Goal: Information Seeking & Learning: Understand process/instructions

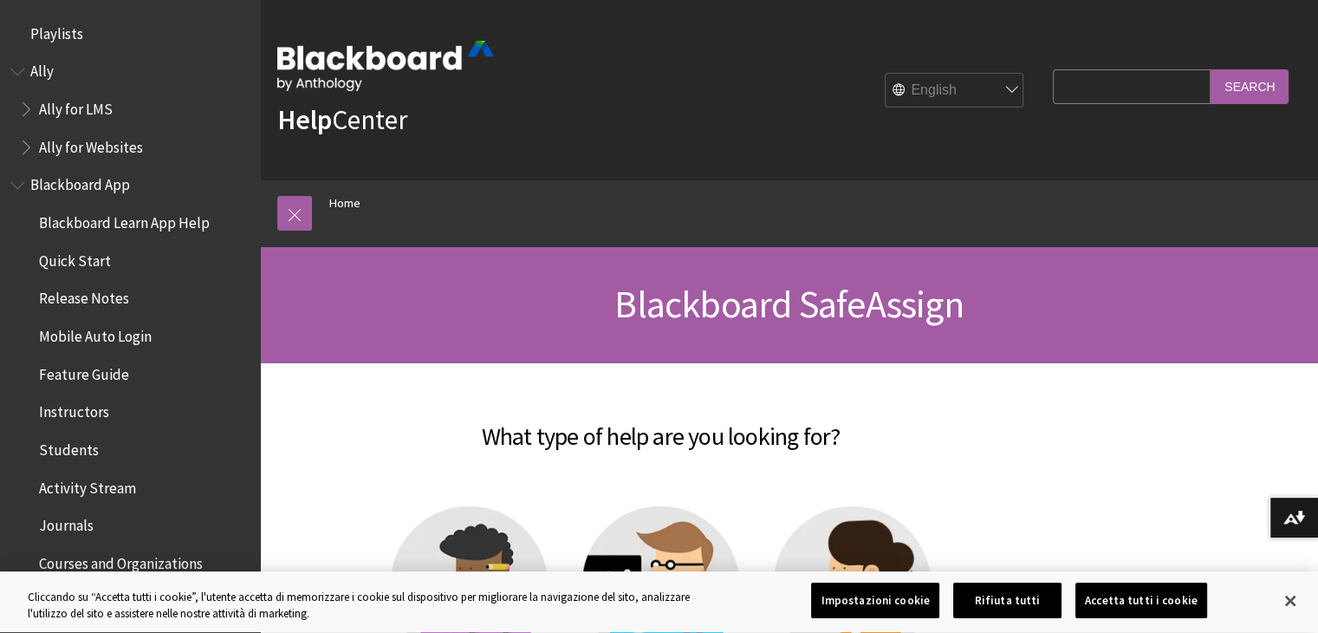
scroll to position [1778, 0]
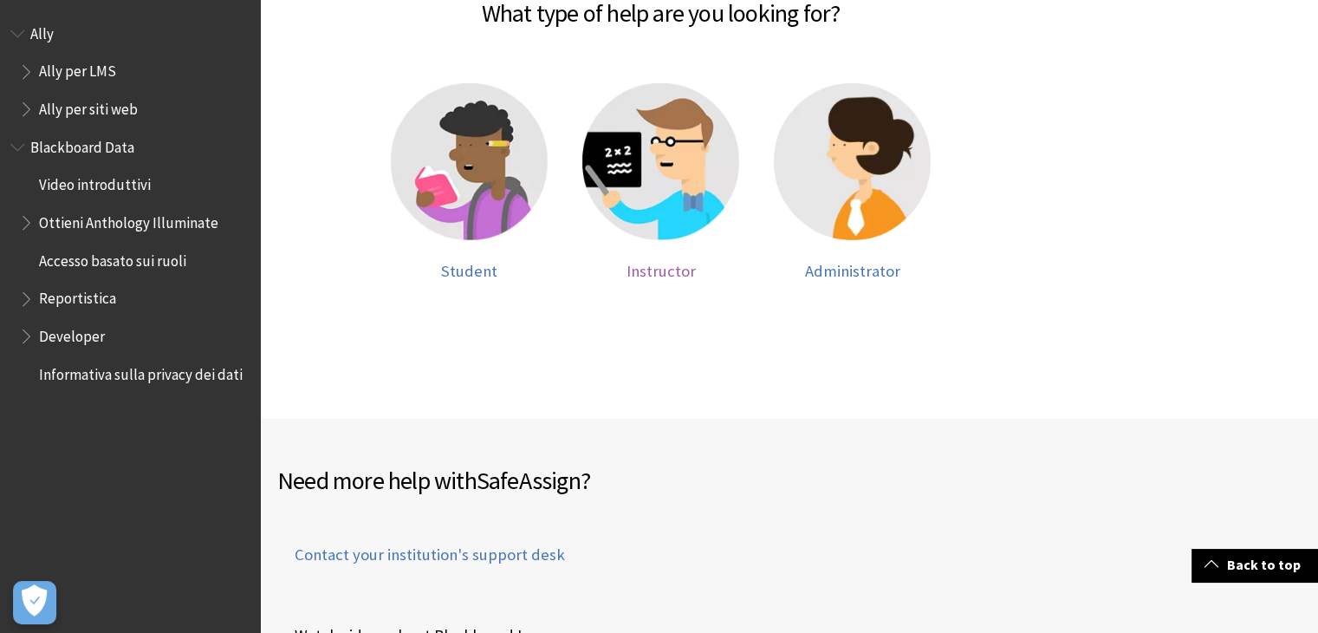
scroll to position [433, 0]
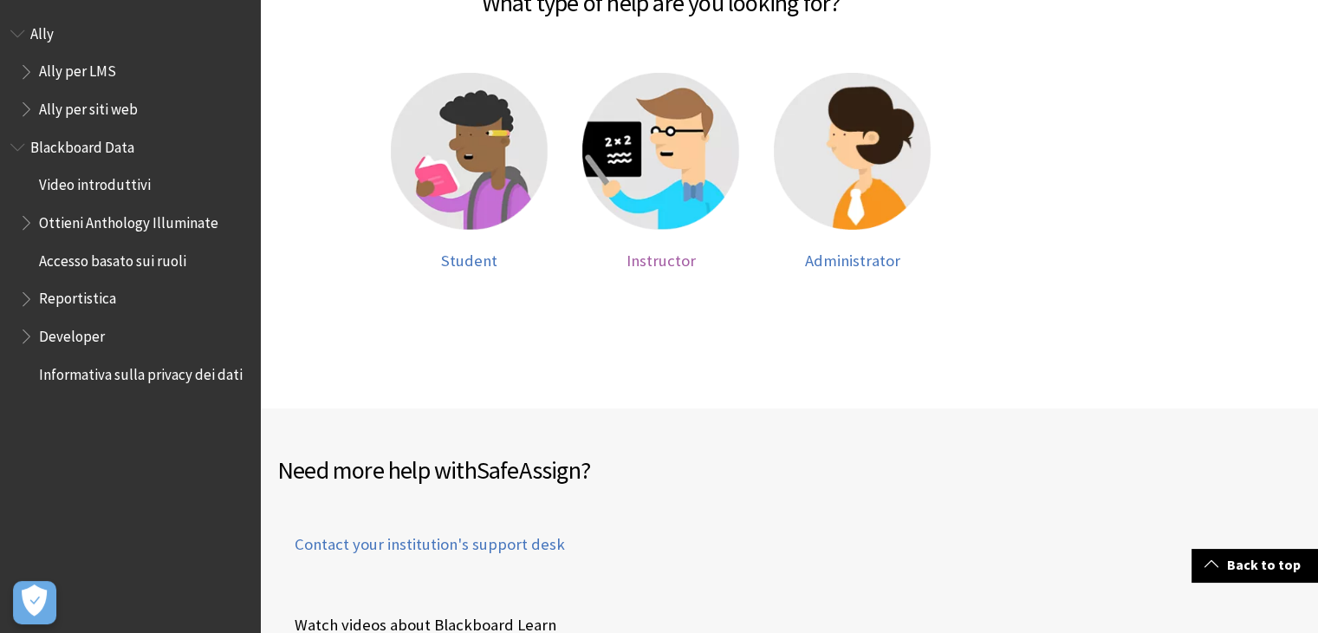
click at [646, 168] on img at bounding box center [660, 151] width 157 height 157
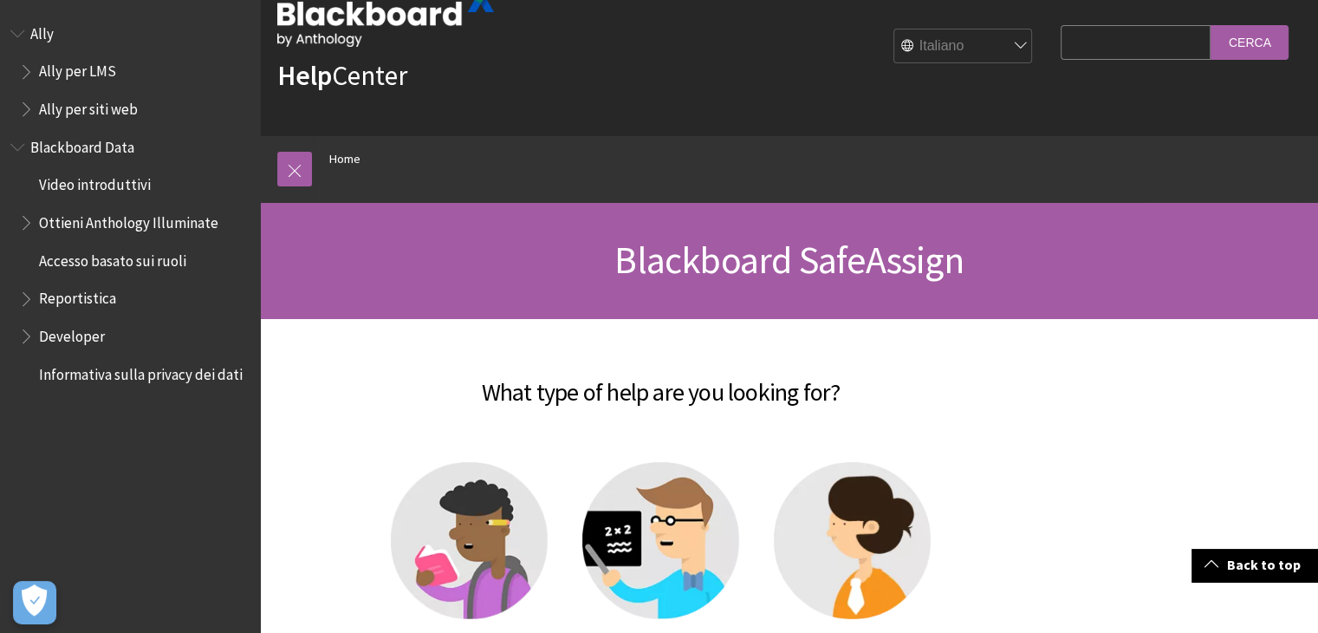
scroll to position [0, 0]
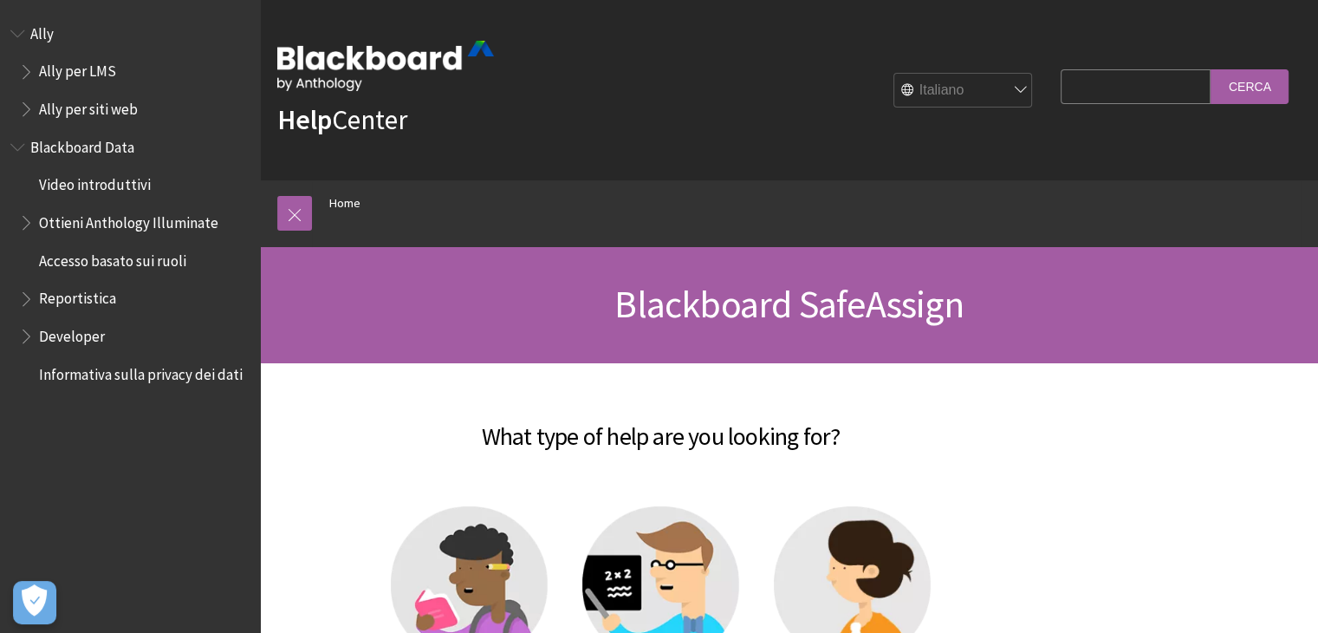
click at [315, 51] on img at bounding box center [385, 66] width 217 height 50
click at [292, 213] on link at bounding box center [294, 213] width 35 height 35
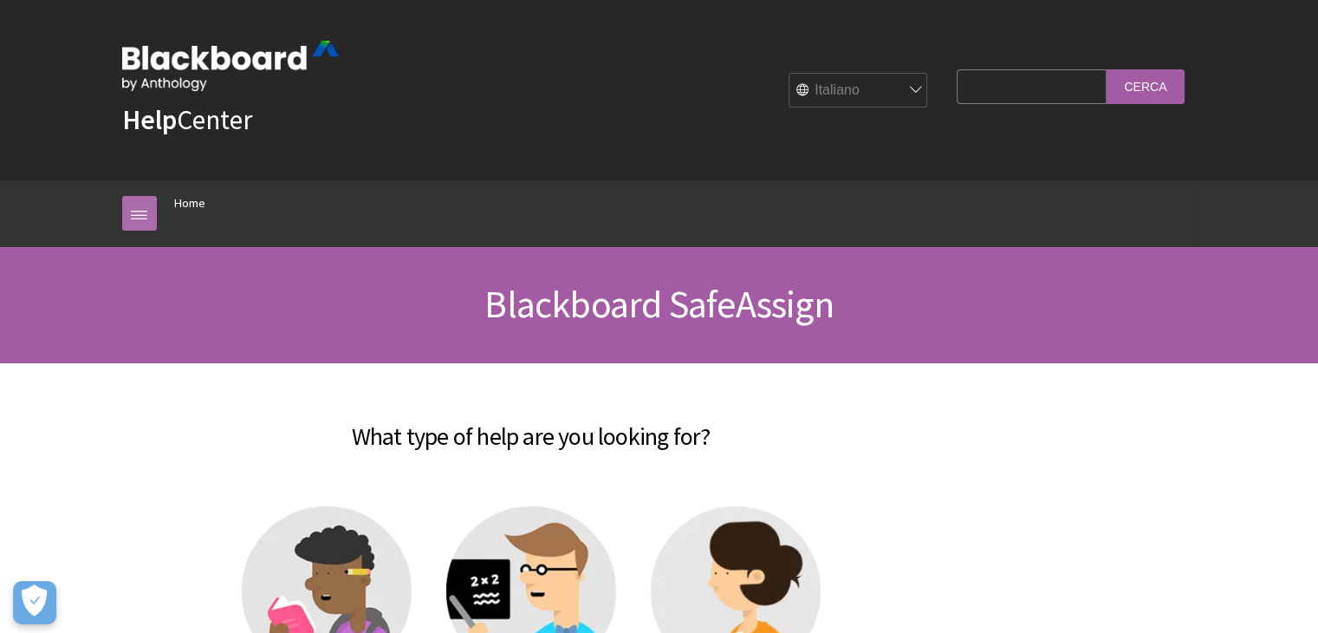
click at [132, 217] on link at bounding box center [139, 213] width 35 height 35
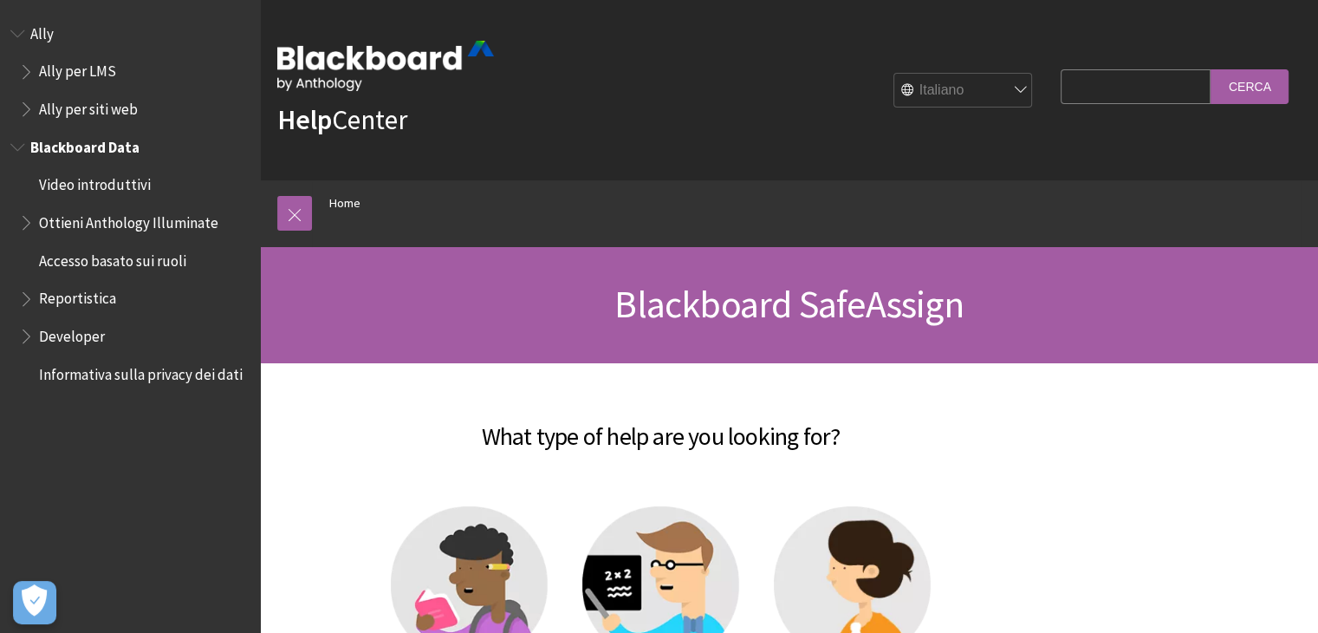
click at [148, 260] on span "Accesso basato sui ruoli" at bounding box center [112, 257] width 147 height 23
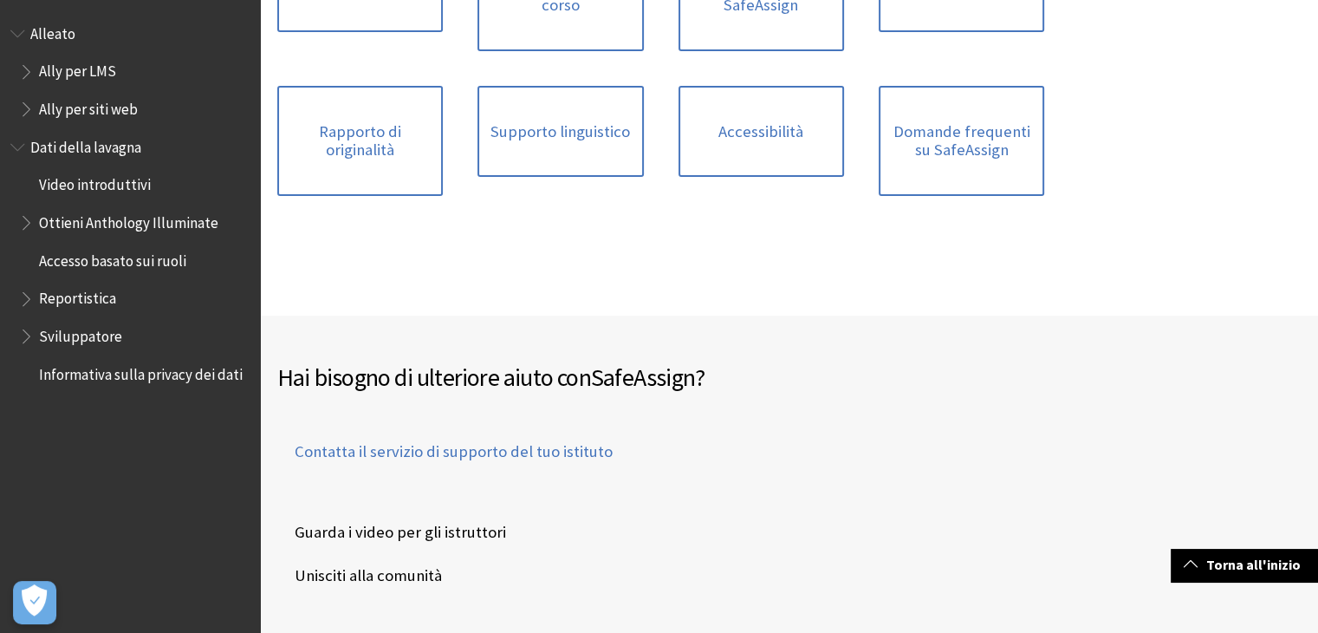
scroll to position [607, 0]
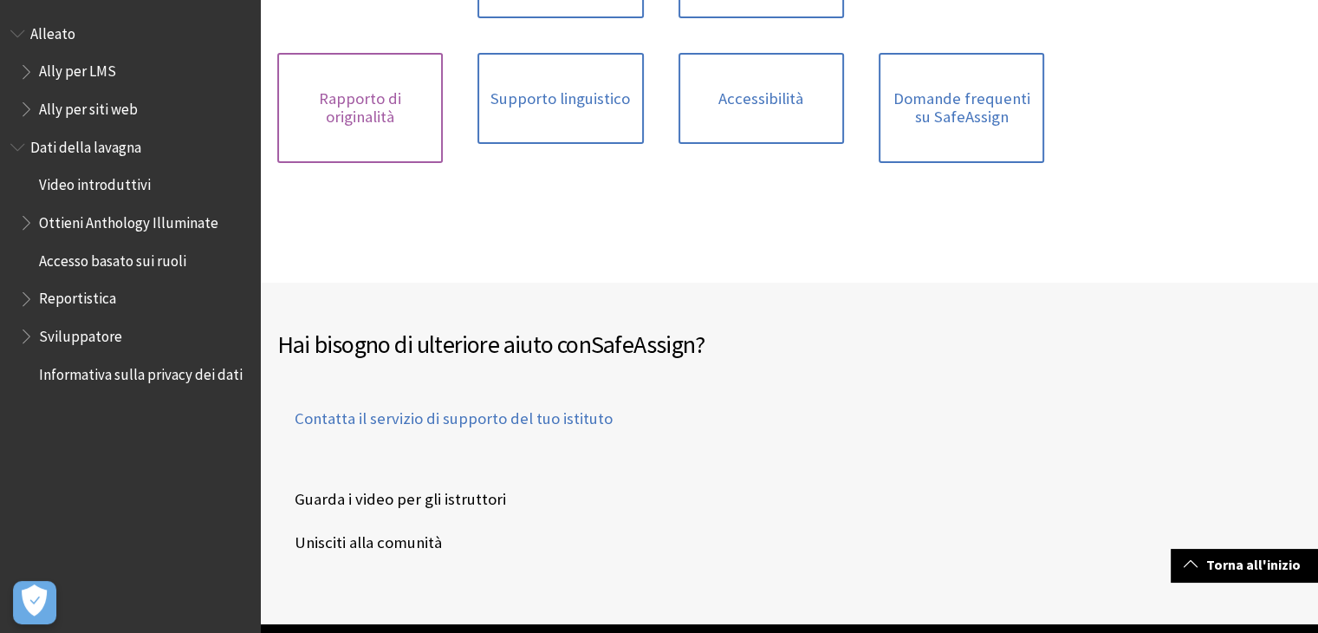
click at [350, 103] on font "Rapporto di originalità" at bounding box center [360, 107] width 82 height 39
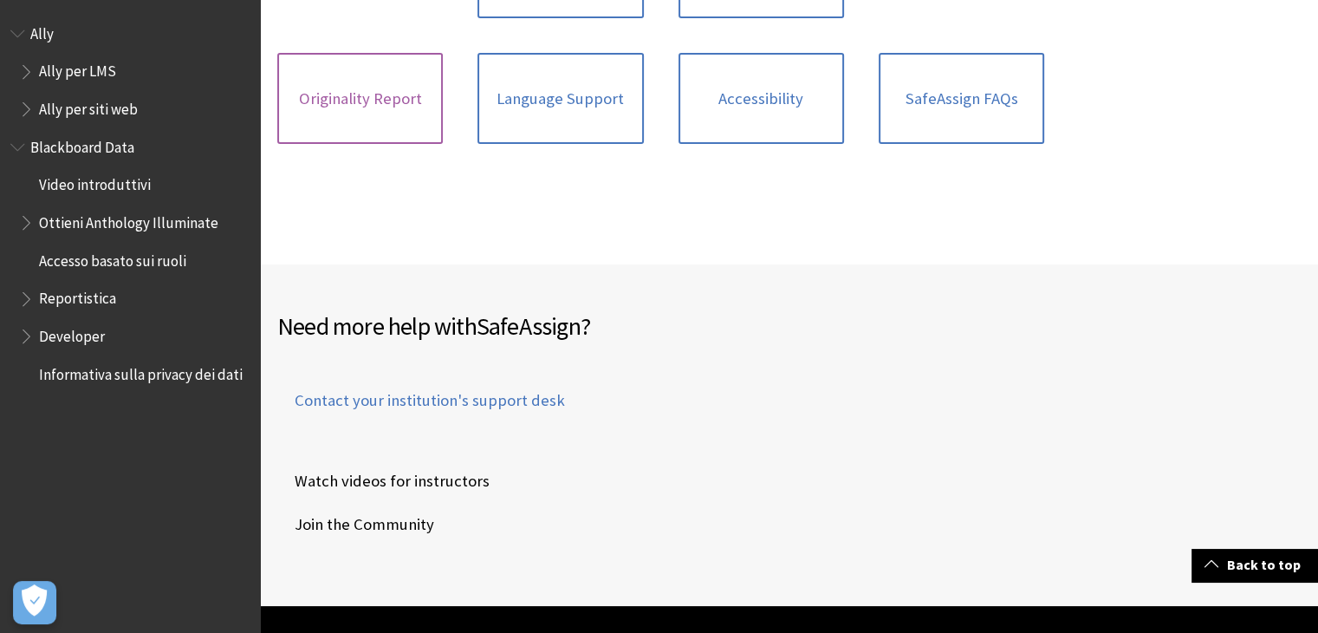
scroll to position [584, 0]
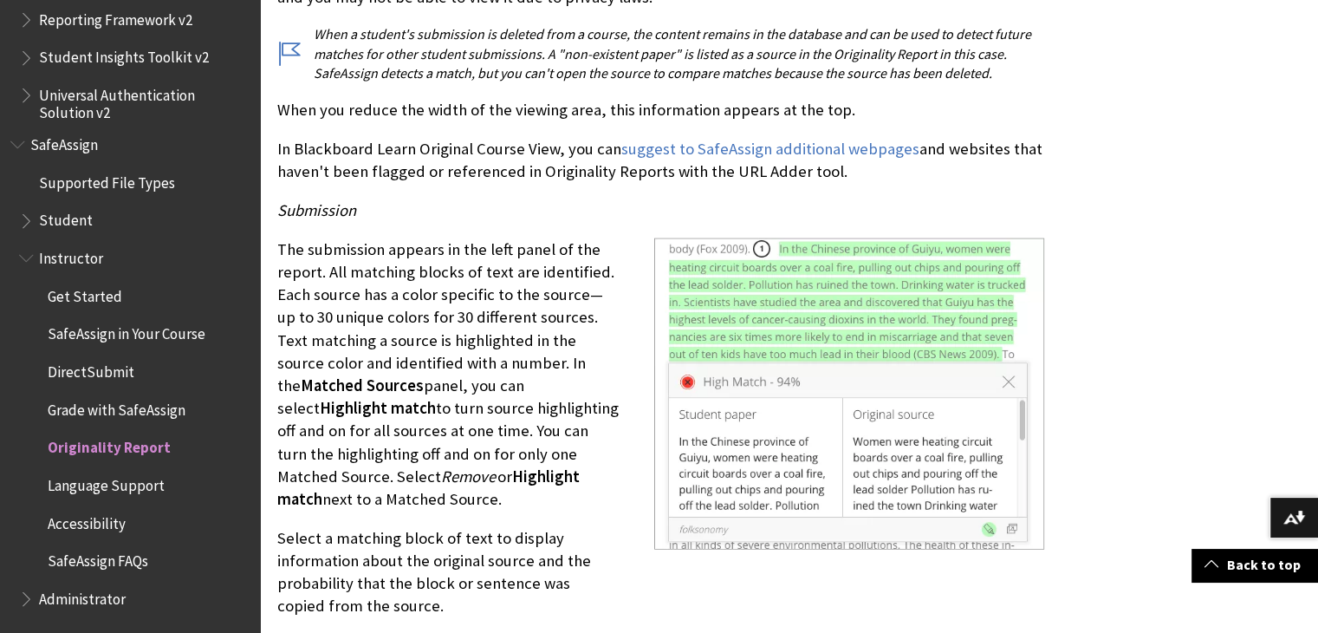
scroll to position [4160, 0]
click at [69, 261] on span "Instructor" at bounding box center [71, 255] width 64 height 23
click at [69, 261] on span "Instructor" at bounding box center [74, 255] width 70 height 23
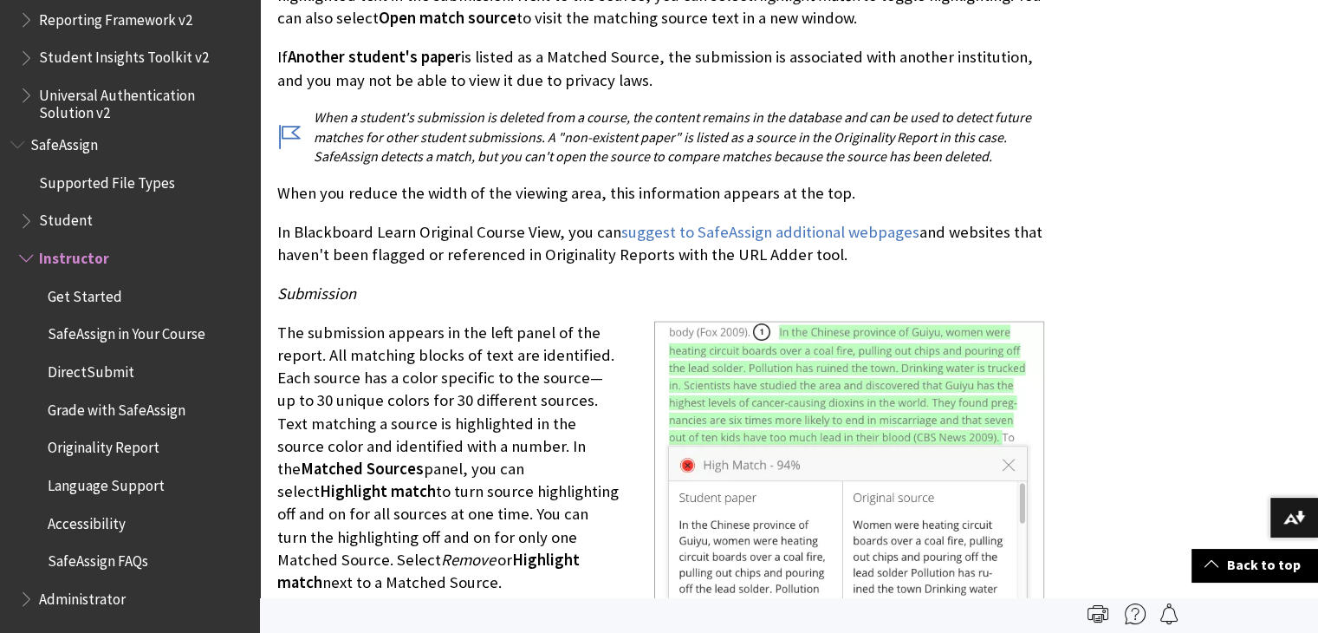
scroll to position [3986, 0]
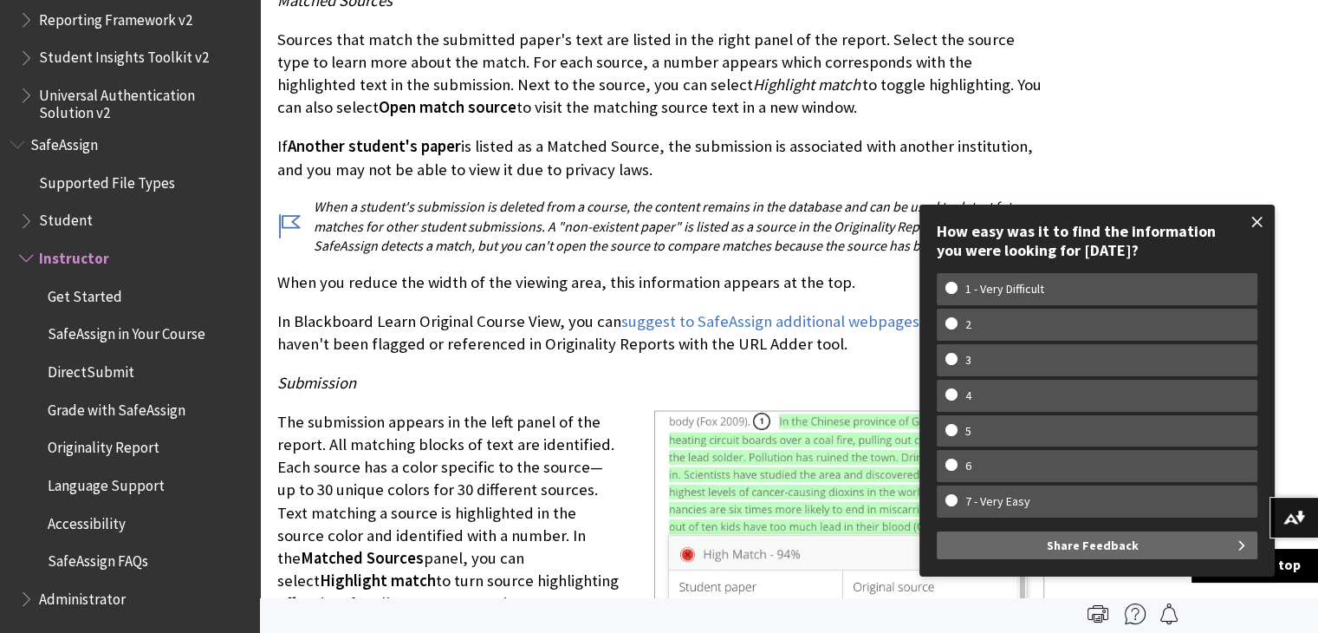
click at [1253, 221] on span at bounding box center [1257, 222] width 36 height 36
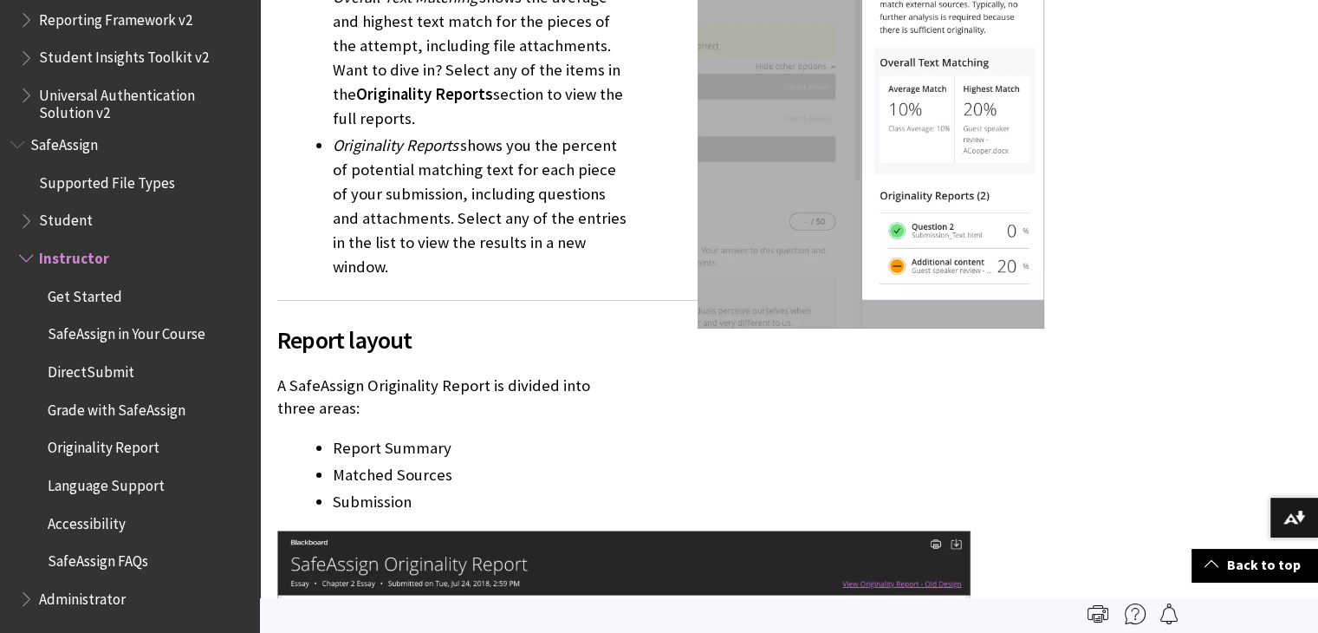
scroll to position [2340, 0]
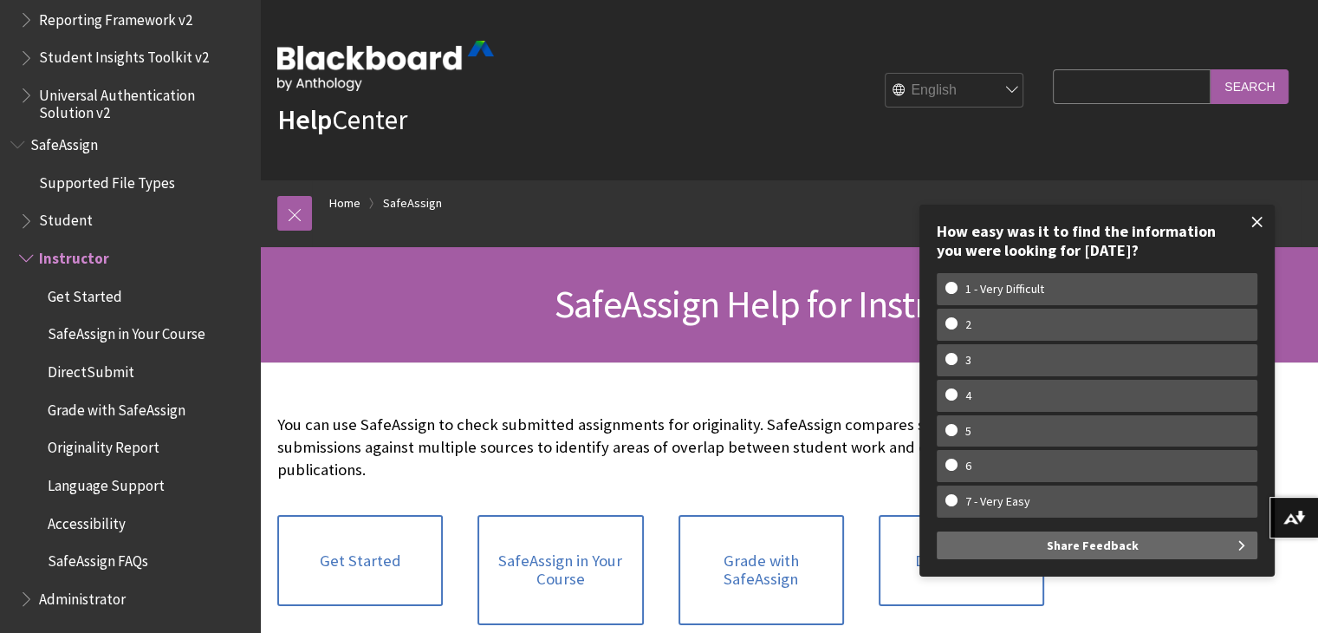
click at [1262, 216] on span at bounding box center [1257, 222] width 36 height 36
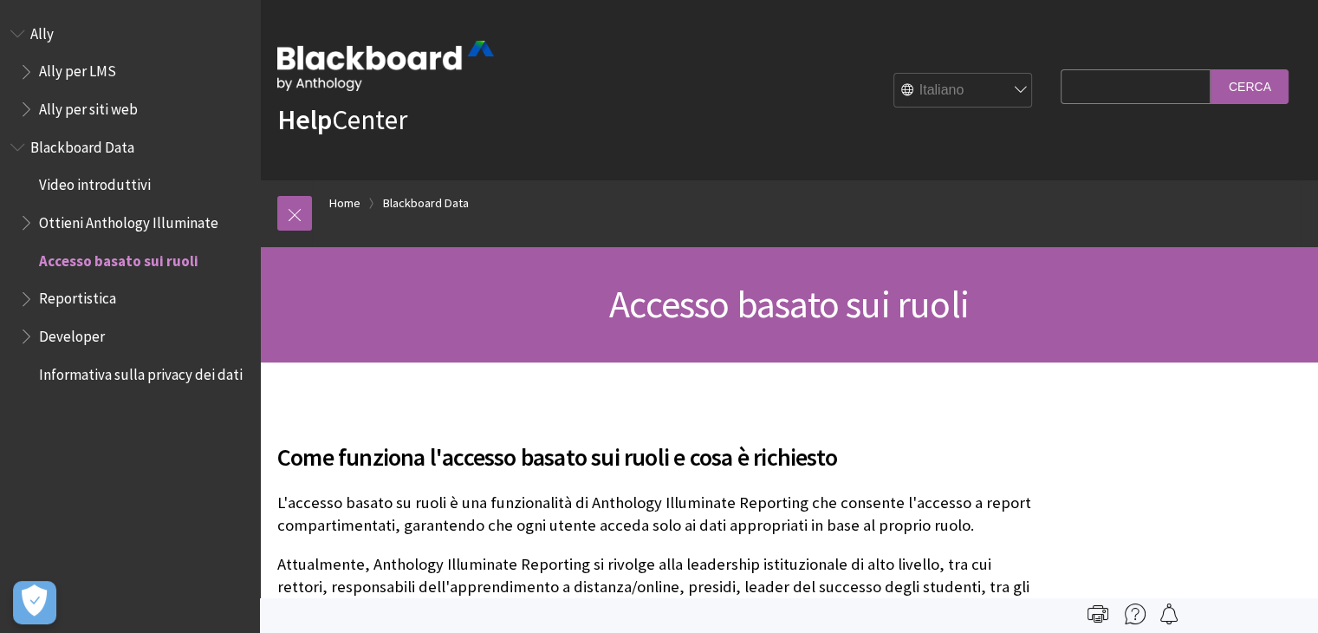
click at [995, 91] on select "English عربية Català Cymraeg Deutsch Español Suomi Français עברית Italiano 日本語 …" at bounding box center [963, 91] width 139 height 35
click at [1164, 81] on input "Search Query" at bounding box center [1136, 86] width 150 height 34
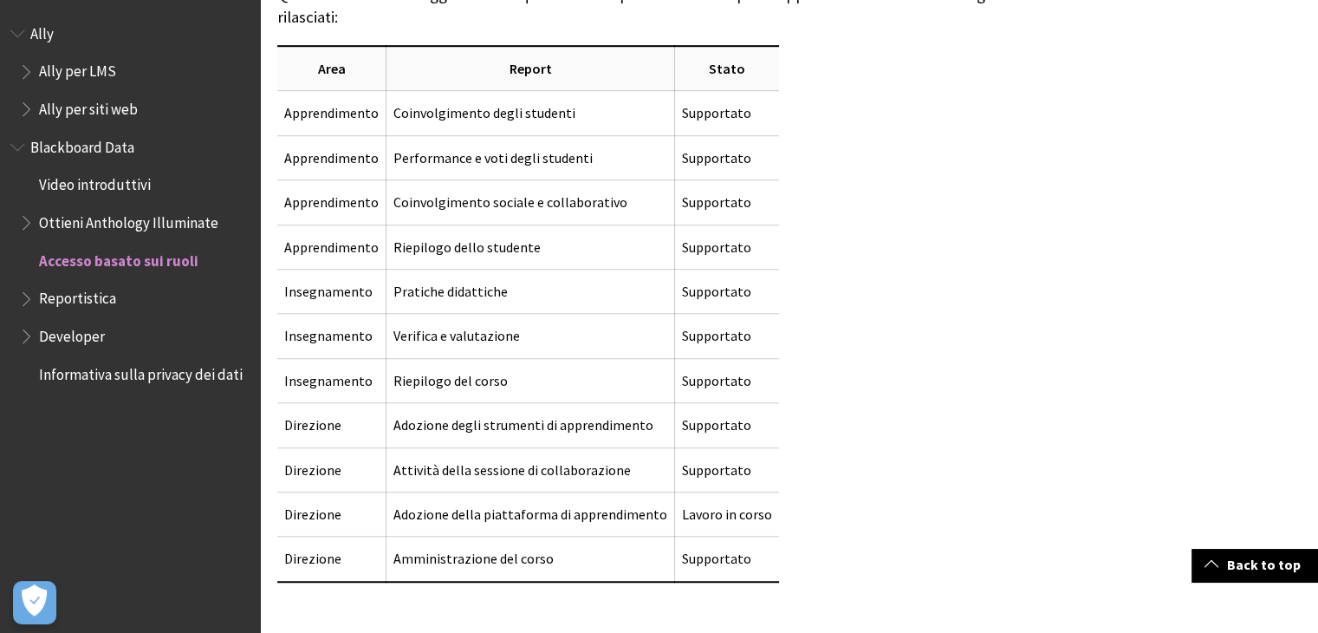
scroll to position [1127, 0]
